Goal: Information Seeking & Learning: Learn about a topic

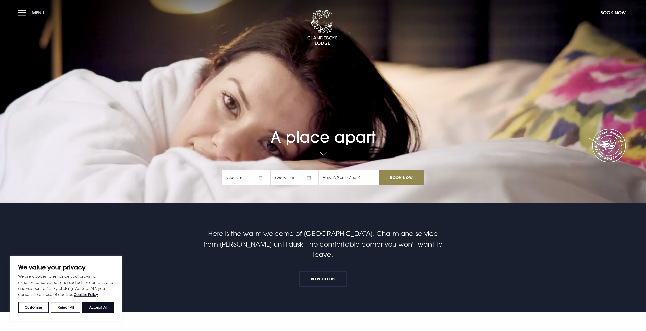
click at [27, 12] on button "Menu" at bounding box center [32, 12] width 29 height 11
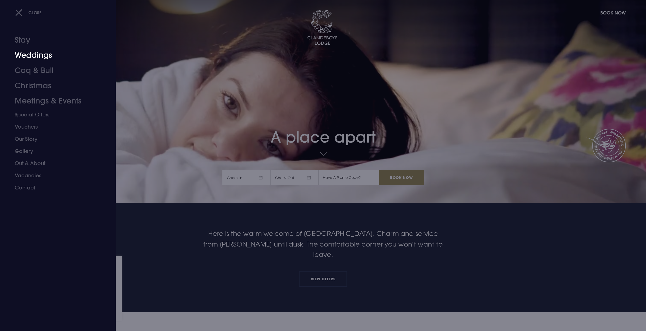
click at [40, 55] on link "Weddings" at bounding box center [55, 55] width 80 height 15
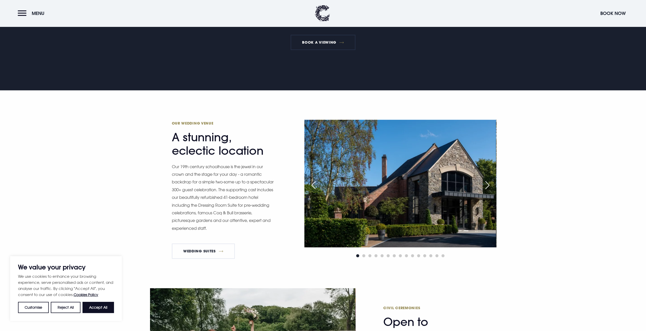
scroll to position [330, 0]
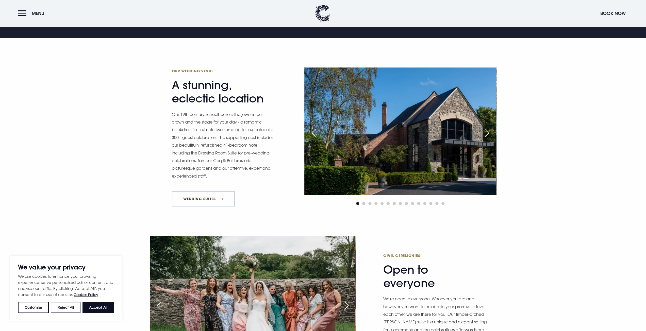
click at [201, 203] on link "Wedding Suites" at bounding box center [203, 198] width 63 height 15
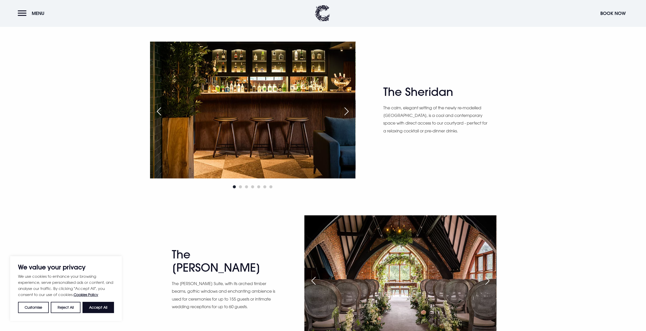
scroll to position [888, 0]
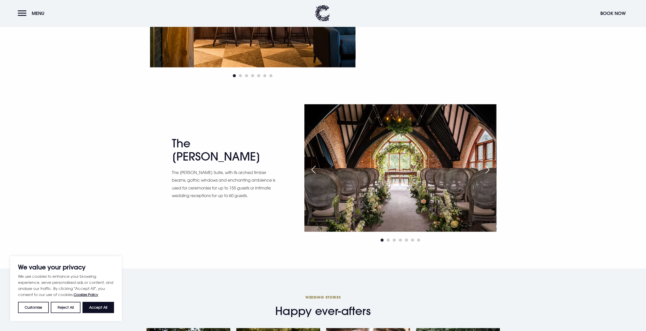
click at [488, 170] on div "Next slide" at bounding box center [487, 169] width 13 height 11
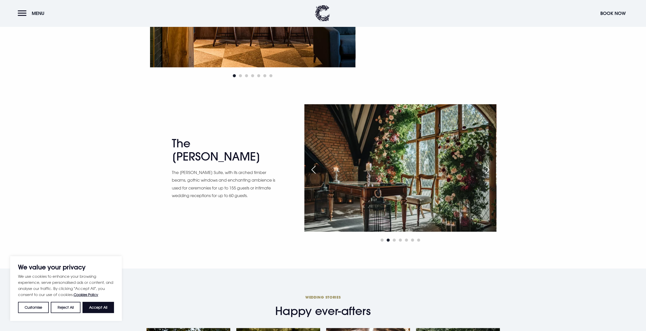
click at [488, 171] on div "Next slide" at bounding box center [487, 169] width 13 height 11
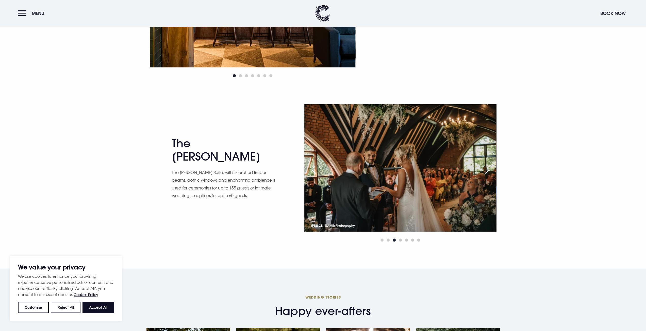
click at [488, 170] on div "Next slide" at bounding box center [487, 169] width 13 height 11
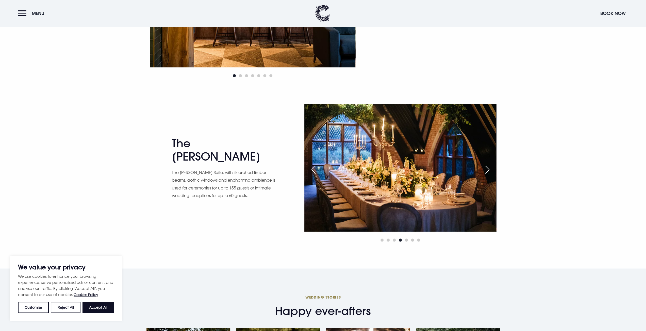
click at [488, 170] on div "Next slide" at bounding box center [487, 169] width 13 height 11
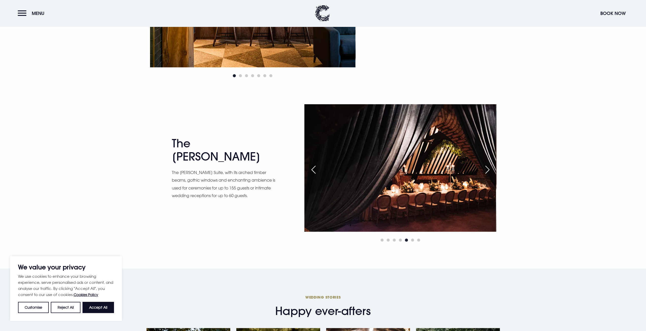
click at [488, 170] on div "Next slide" at bounding box center [487, 169] width 13 height 11
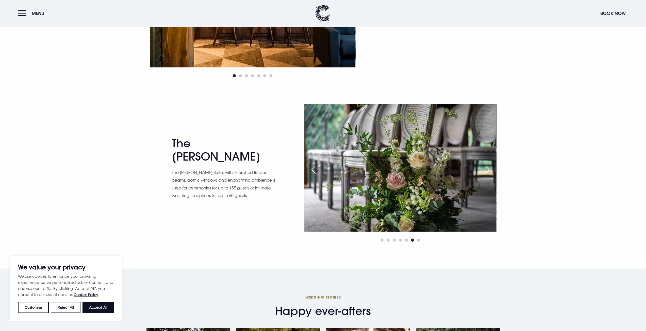
click at [488, 170] on div "Next slide" at bounding box center [487, 169] width 13 height 11
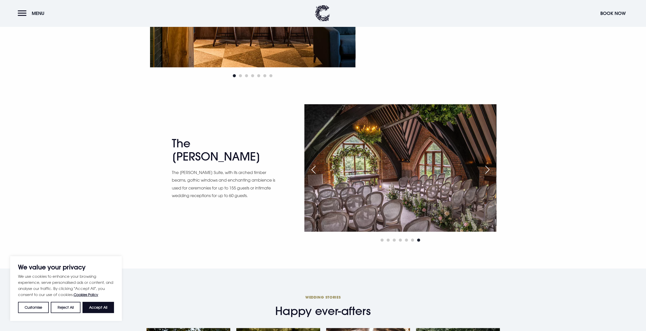
click at [487, 169] on div "Next slide" at bounding box center [487, 169] width 13 height 11
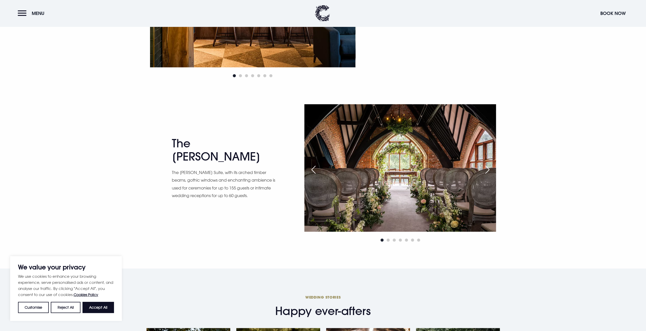
click at [487, 169] on div "Next slide" at bounding box center [487, 169] width 13 height 11
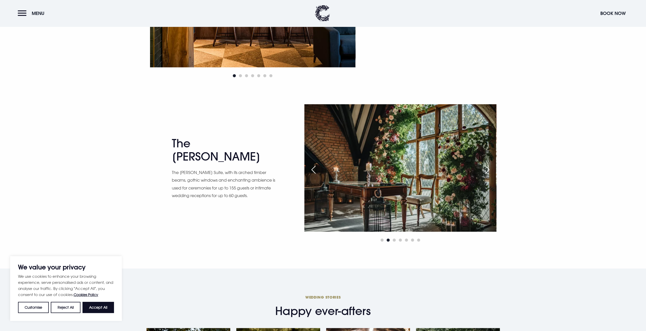
click at [487, 169] on div "Next slide" at bounding box center [487, 169] width 13 height 11
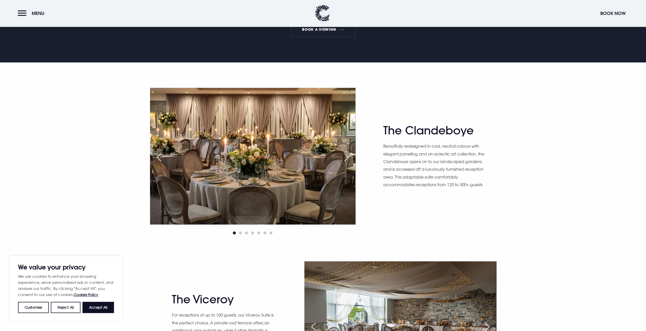
scroll to position [406, 0]
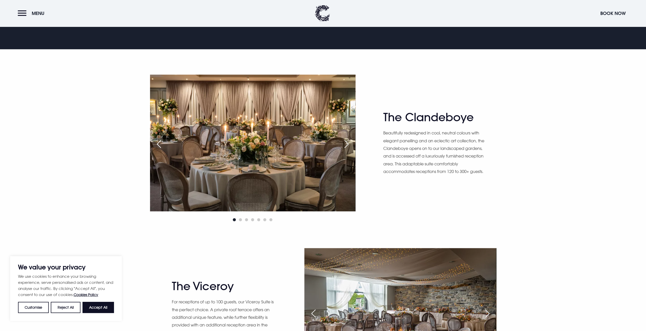
click at [348, 144] on div "Next slide" at bounding box center [346, 144] width 13 height 11
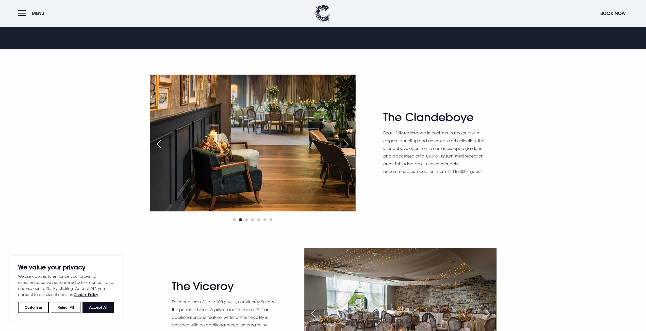
click at [348, 144] on div "Next slide" at bounding box center [346, 144] width 13 height 11
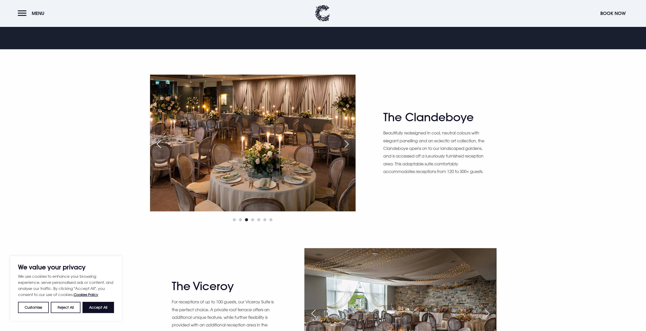
click at [347, 144] on div "Next slide" at bounding box center [346, 144] width 13 height 11
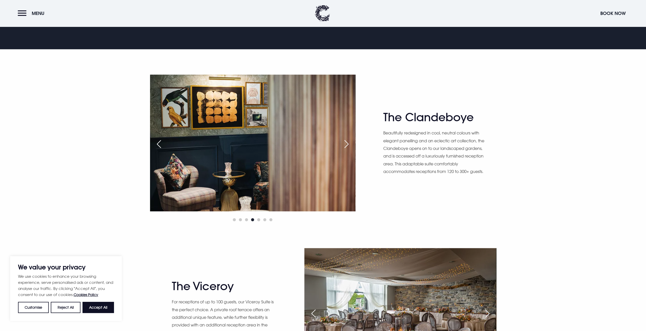
click at [347, 144] on div "Next slide" at bounding box center [346, 144] width 13 height 11
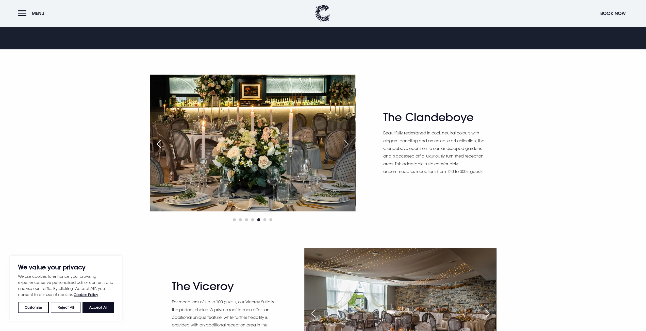
click at [347, 144] on div "Next slide" at bounding box center [346, 144] width 13 height 11
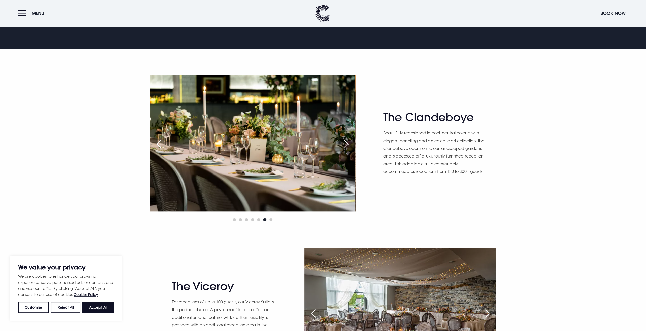
click at [347, 144] on div "Next slide" at bounding box center [346, 144] width 13 height 11
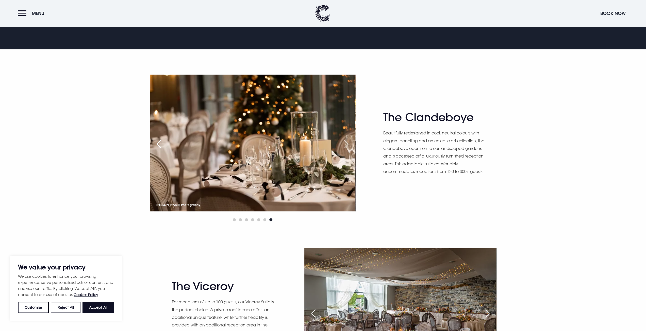
click at [347, 144] on div "Next slide" at bounding box center [346, 144] width 13 height 11
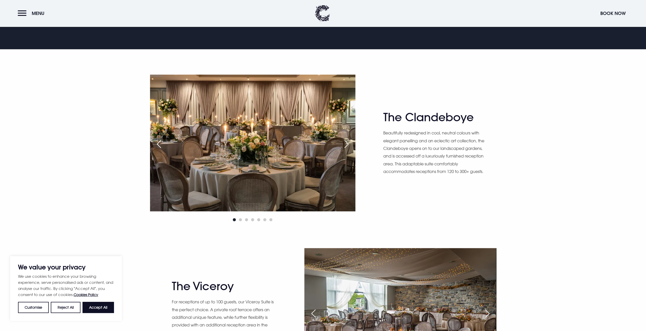
click at [347, 144] on div "Next slide" at bounding box center [346, 144] width 13 height 11
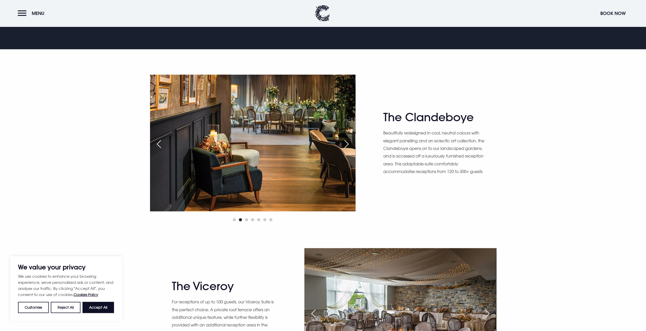
click at [347, 144] on div "Next slide" at bounding box center [346, 144] width 13 height 11
